Goal: Book appointment/travel/reservation

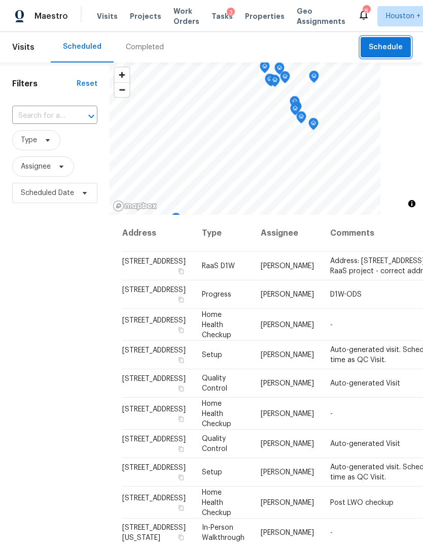
click at [390, 45] on span "Schedule" at bounding box center [386, 47] width 34 height 13
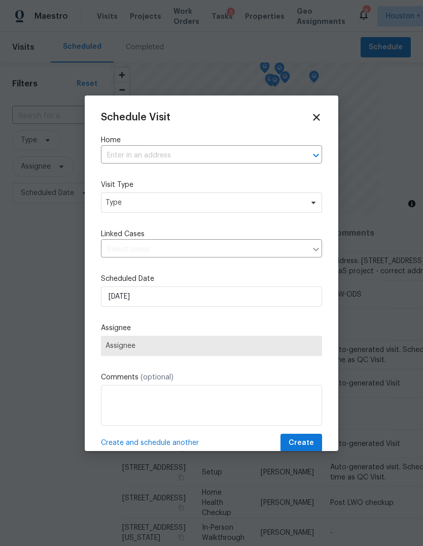
click at [277, 156] on input "text" at bounding box center [197, 156] width 193 height 16
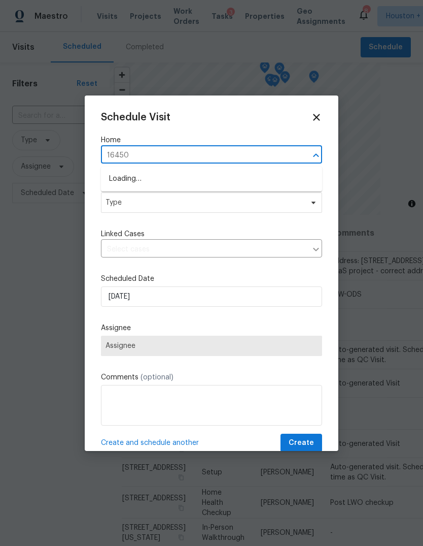
type input "16450 h"
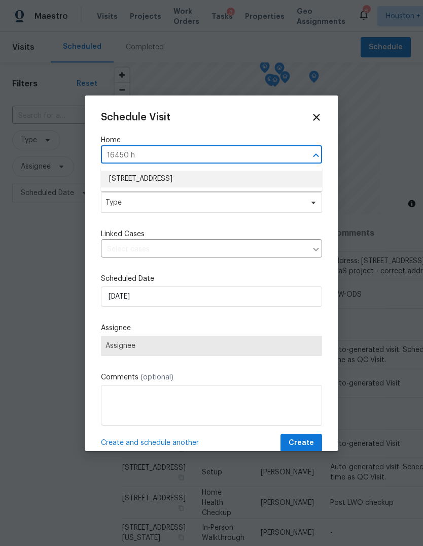
click at [258, 180] on li "[STREET_ADDRESS]" at bounding box center [211, 179] width 221 height 17
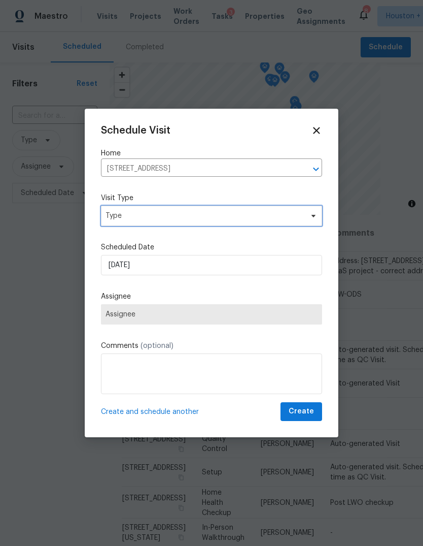
click at [273, 211] on span "Type" at bounding box center [204, 216] width 197 height 10
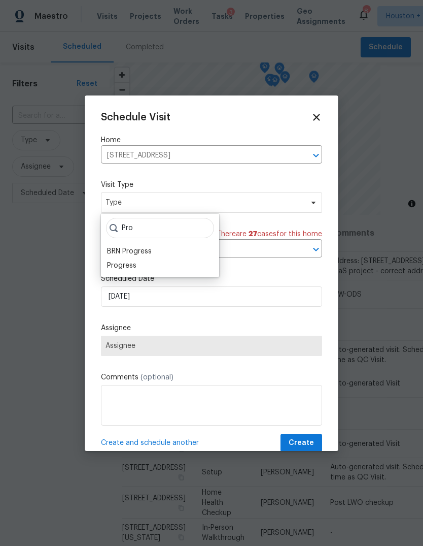
type input "Pro"
click at [120, 263] on div "Progress" at bounding box center [121, 265] width 29 height 10
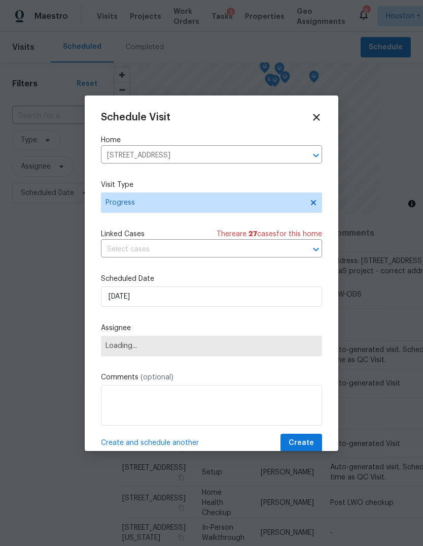
click at [118, 356] on span "Loading..." at bounding box center [211, 346] width 221 height 20
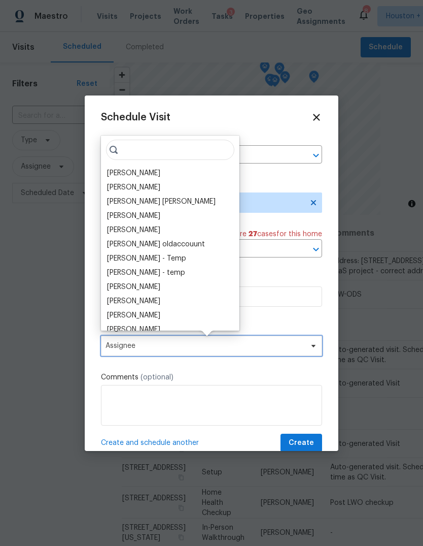
click at [296, 346] on span "Assignee" at bounding box center [205, 346] width 199 height 8
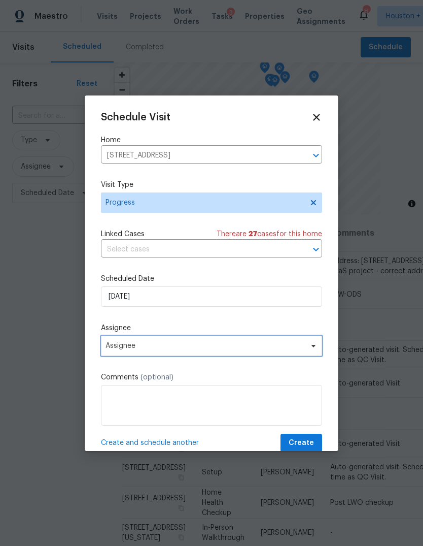
click at [250, 347] on span "Assignee" at bounding box center [205, 346] width 199 height 8
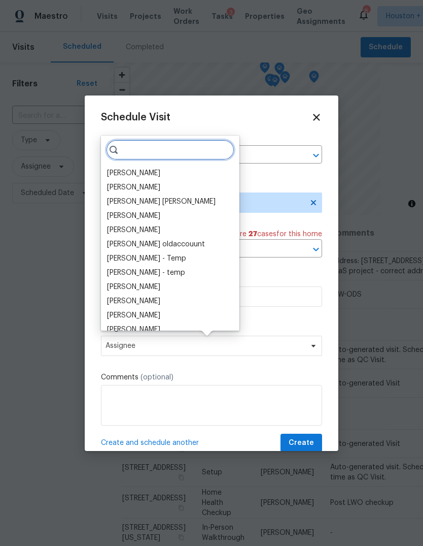
click at [155, 141] on input "search" at bounding box center [170, 150] width 128 height 20
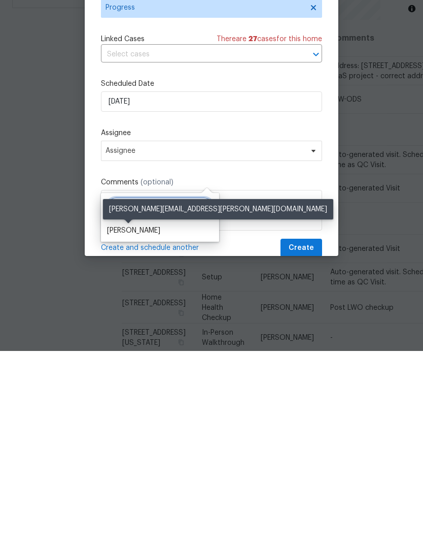
type input "[PERSON_NAME]"
click at [143, 420] on div "[PERSON_NAME]" at bounding box center [133, 425] width 53 height 10
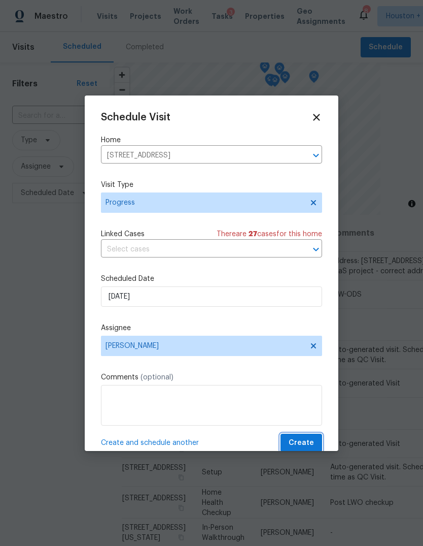
click at [311, 442] on span "Create" at bounding box center [301, 443] width 25 height 13
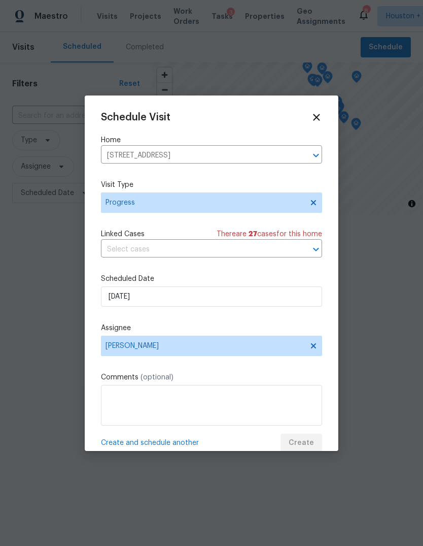
scroll to position [0, 0]
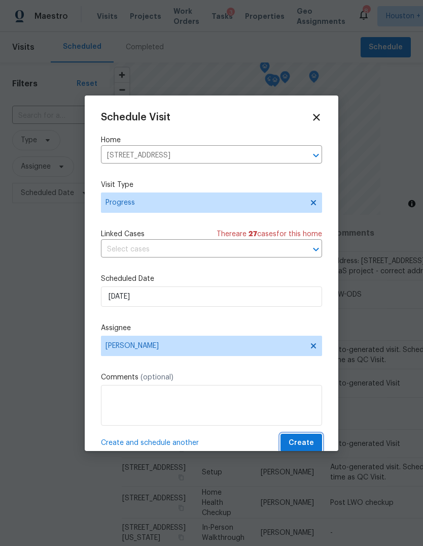
click at [311, 448] on span "Create" at bounding box center [301, 443] width 25 height 13
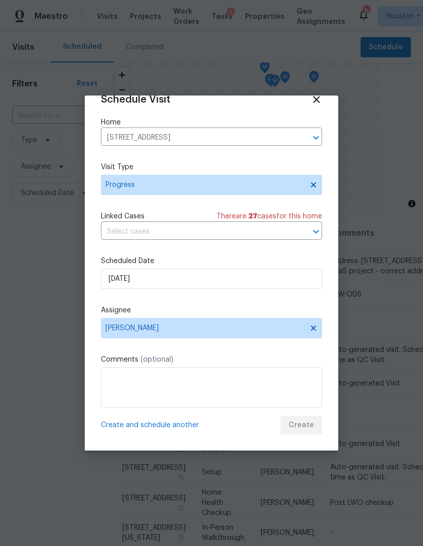
scroll to position [20, 0]
